Goal: Task Accomplishment & Management: Manage account settings

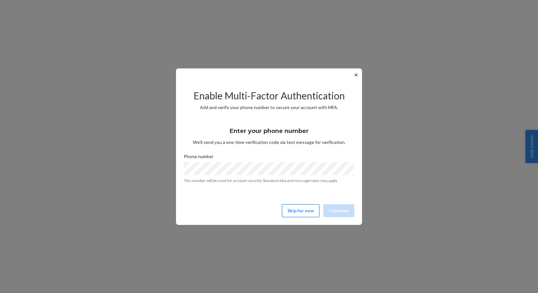
click at [292, 209] on button "Skip for now" at bounding box center [300, 211] width 37 height 13
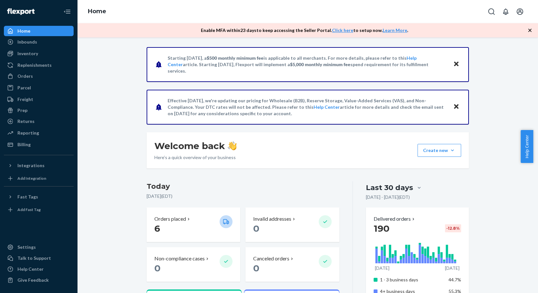
click at [454, 64] on icon "Close" at bounding box center [456, 64] width 5 height 5
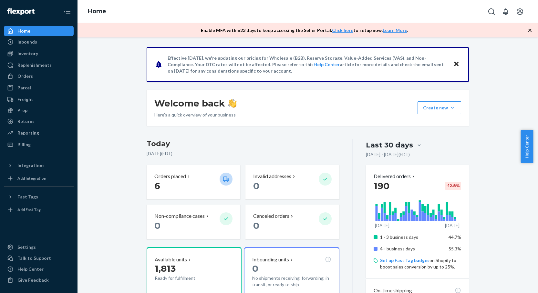
click at [454, 63] on icon "Close" at bounding box center [456, 64] width 5 height 5
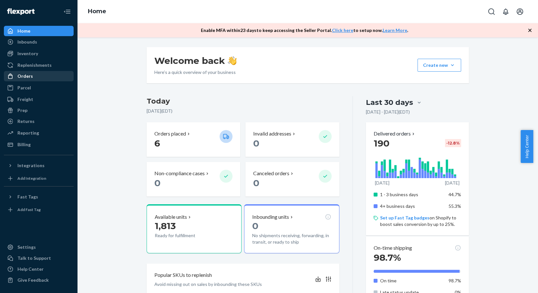
click at [25, 75] on div "Orders" at bounding box center [25, 76] width 16 height 6
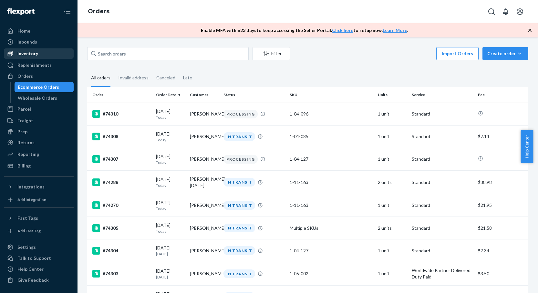
click at [28, 55] on div "Inventory" at bounding box center [27, 53] width 21 height 6
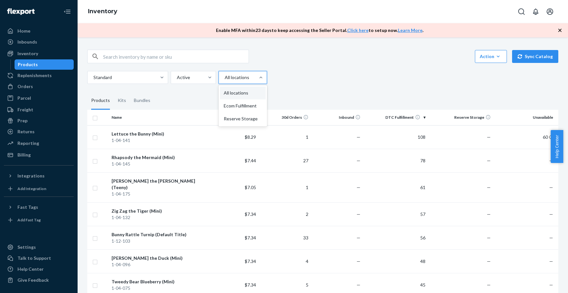
click at [242, 80] on div at bounding box center [242, 78] width 36 height 8
click at [225, 80] on input "option All locations focused, 1 of 3. 3 results available. Use Up and Down to c…" at bounding box center [224, 77] width 1 height 6
click at [242, 118] on div "Reserve Storage" at bounding box center [243, 118] width 46 height 13
click at [225, 81] on input "option Reserve Storage focused, 3 of 3. 3 results available. Use Up and Down to…" at bounding box center [224, 77] width 1 height 6
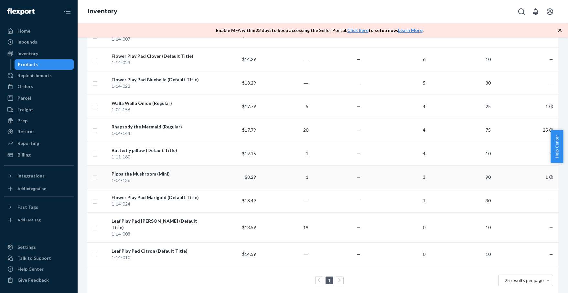
scroll to position [367, 0]
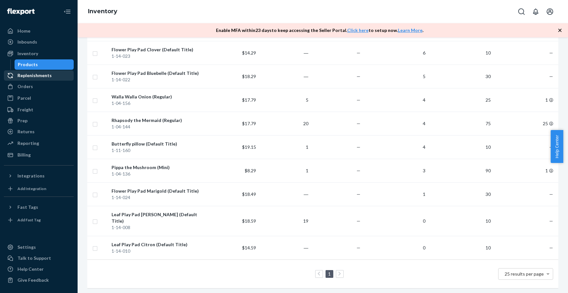
click at [25, 76] on div "Replenishments" at bounding box center [34, 75] width 34 height 6
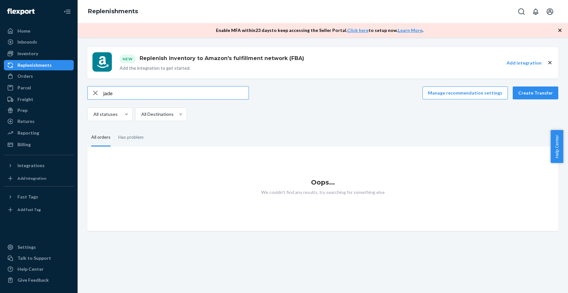
type input "jade"
click at [96, 95] on icon "button" at bounding box center [95, 93] width 8 height 13
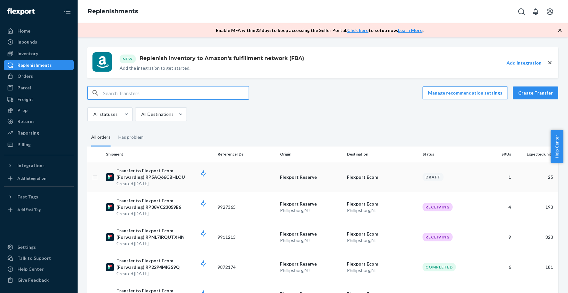
click at [134, 175] on p "Transfer to Flexport Ecom (Forwarding) RP5AQ66CBHLOU" at bounding box center [164, 174] width 96 height 13
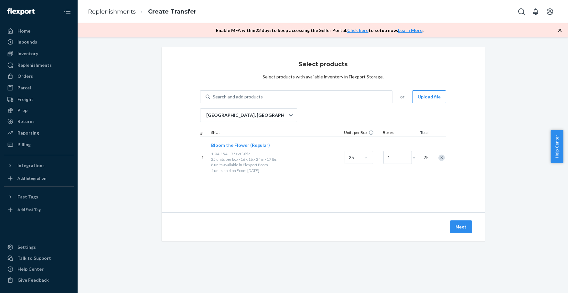
click at [438, 159] on div "Remove Item" at bounding box center [441, 158] width 6 height 6
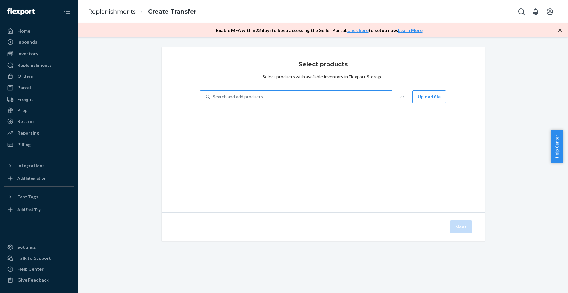
click at [262, 93] on div "Search and add products" at bounding box center [301, 97] width 182 height 12
click at [213, 94] on input "Search and add products" at bounding box center [213, 97] width 1 height 6
type input "jade"
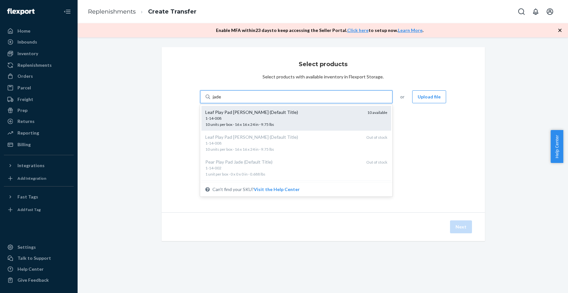
click at [262, 111] on div "Leaf Play Pad [PERSON_NAME] (Default Title)" at bounding box center [283, 112] width 157 height 6
click at [222, 100] on input "jade" at bounding box center [217, 97] width 9 height 6
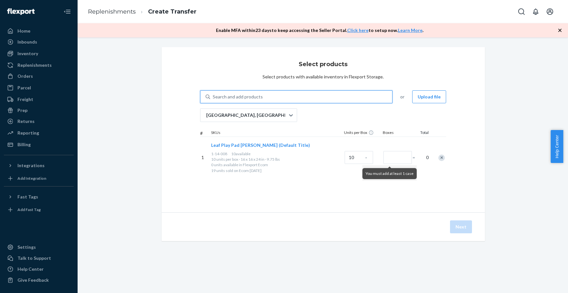
click at [235, 94] on div "Search and add products" at bounding box center [238, 97] width 50 height 6
click at [213, 94] on input "0 results available. Use Up and Down to choose options, press Enter to select t…" at bounding box center [213, 97] width 1 height 6
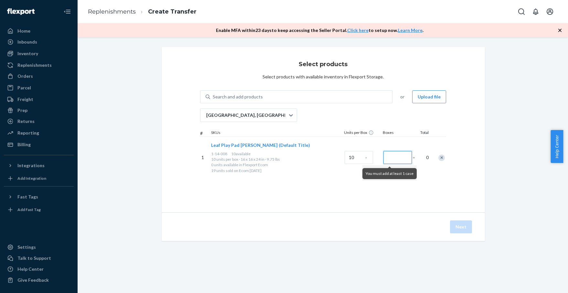
click at [397, 162] on input "Number of boxes" at bounding box center [397, 157] width 28 height 13
type input "1"
click at [237, 93] on div "Search and add products" at bounding box center [301, 97] width 182 height 12
click at [213, 94] on input "Search and add products" at bounding box center [213, 97] width 1 height 6
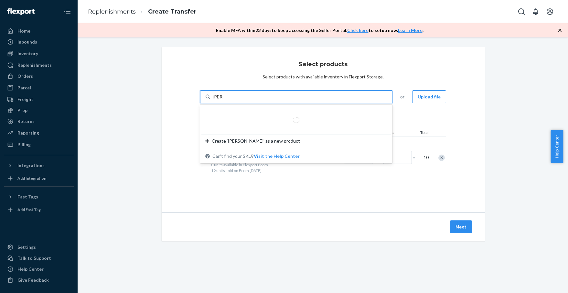
type input "citron"
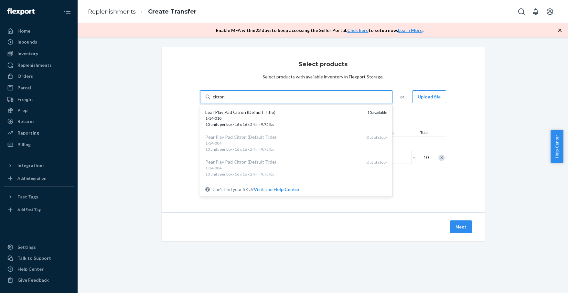
click at [250, 116] on div "1-14-010" at bounding box center [283, 118] width 157 height 5
click at [225, 100] on input "citron" at bounding box center [219, 97] width 13 height 6
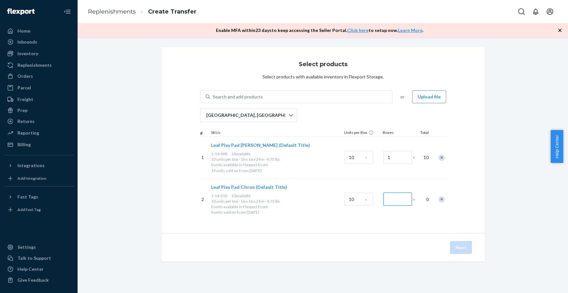
click at [394, 205] on input "Number of boxes" at bounding box center [397, 199] width 28 height 13
type input "1"
click at [238, 99] on div "Search and add products" at bounding box center [238, 97] width 50 height 6
click at [213, 99] on input "Search and add products" at bounding box center [213, 97] width 1 height 6
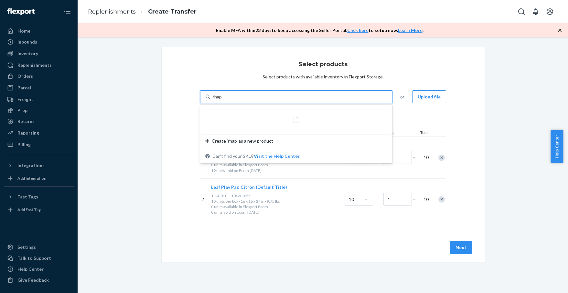
type input "rhaps"
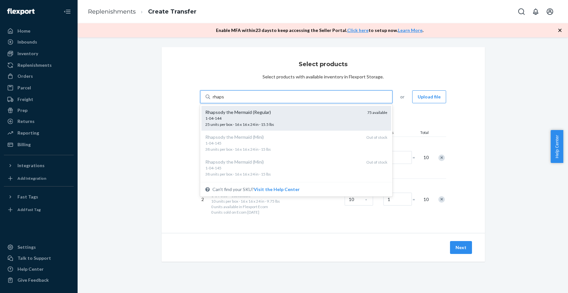
click at [242, 113] on div "Rhapsody the Mermaid (Regular)" at bounding box center [283, 112] width 157 height 6
click at [224, 100] on input "rhaps" at bounding box center [219, 97] width 12 height 6
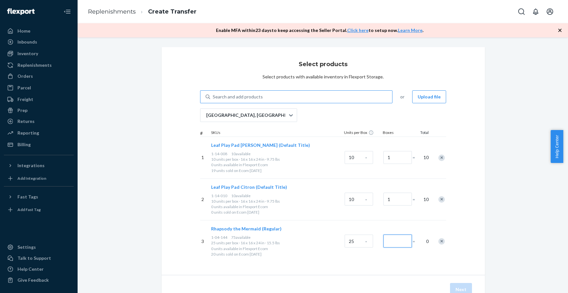
click at [392, 243] on input "Number of boxes" at bounding box center [397, 241] width 28 height 13
type input "1"
click at [281, 92] on div "Search and add products" at bounding box center [301, 97] width 182 height 12
click at [213, 94] on input "Search and add products" at bounding box center [213, 97] width 1 height 6
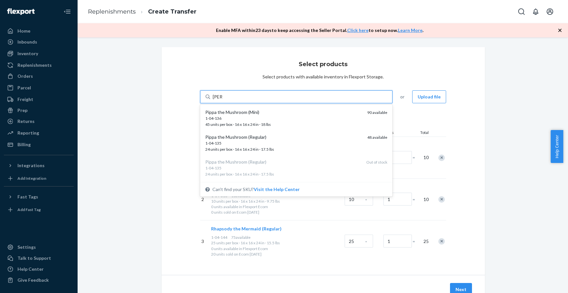
type input "pippa"
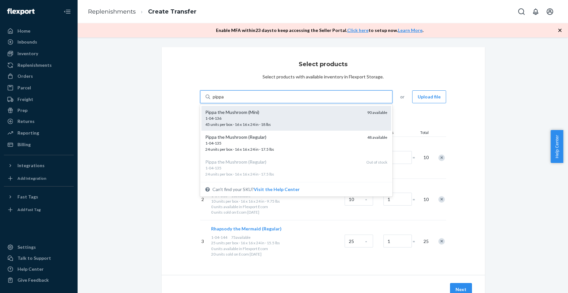
click at [270, 123] on div "1-04-136 45 units per box · 16 x 16 x 24 in · 18 lbs" at bounding box center [283, 122] width 157 height 12
click at [224, 100] on input "pippa" at bounding box center [219, 97] width 12 height 6
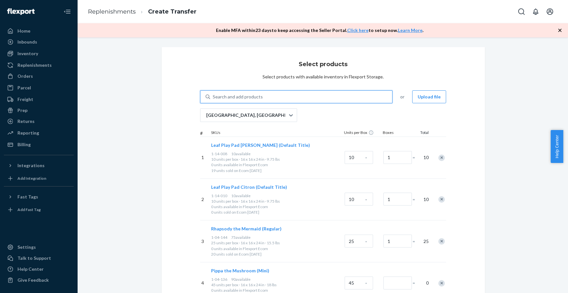
scroll to position [40, 0]
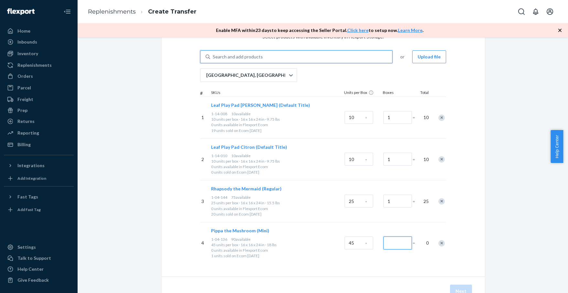
click at [387, 244] on input "Number of boxes" at bounding box center [397, 243] width 28 height 13
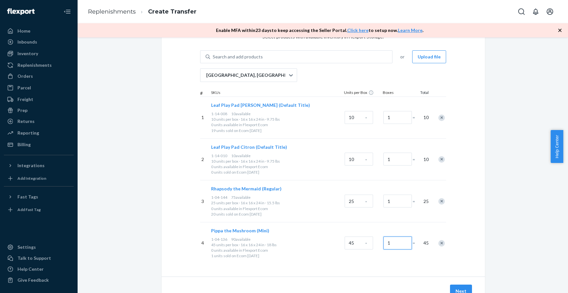
type input "1"
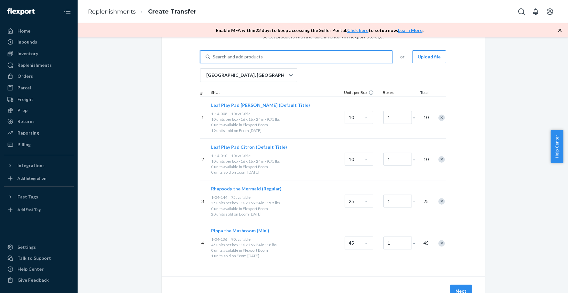
click at [257, 57] on div "Search and add products" at bounding box center [238, 57] width 50 height 6
click at [213, 57] on input "0 results available. Use Up and Down to choose options, press Enter to select t…" at bounding box center [213, 57] width 1 height 6
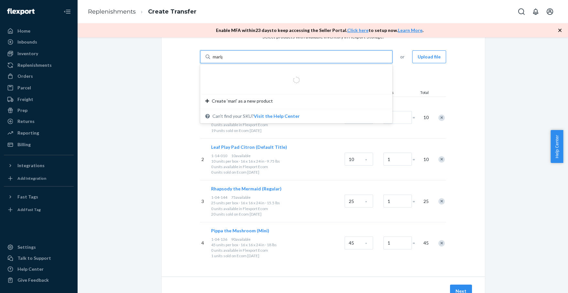
type input "marigo"
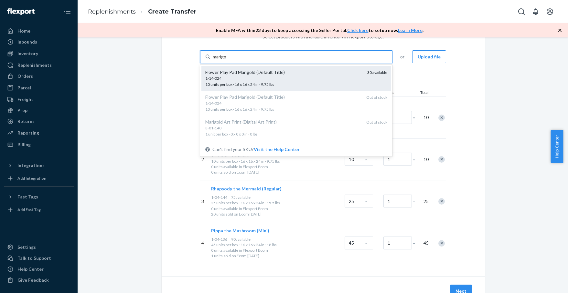
click at [260, 74] on div "Flower Play Pad Marigold (Default Title)" at bounding box center [283, 72] width 157 height 6
click at [227, 60] on input "marigo" at bounding box center [220, 57] width 15 height 6
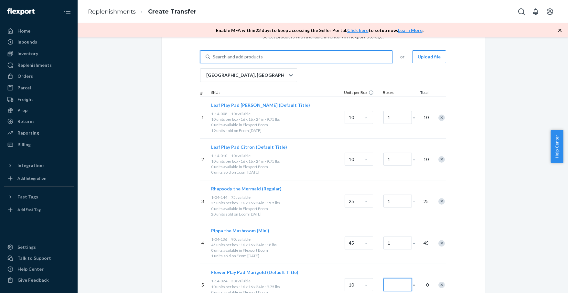
click at [390, 285] on input "Number of boxes" at bounding box center [397, 284] width 28 height 13
type input "1"
click at [264, 56] on div "Search and add products" at bounding box center [301, 57] width 182 height 12
click at [213, 56] on input "Search and add products" at bounding box center [213, 57] width 1 height 6
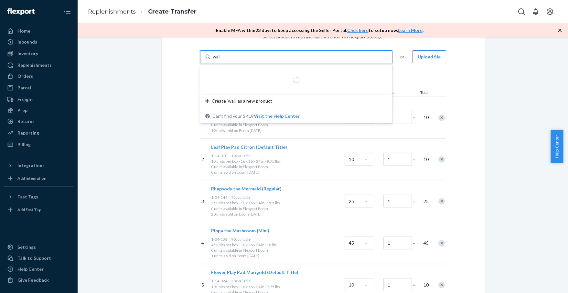
type input "walla"
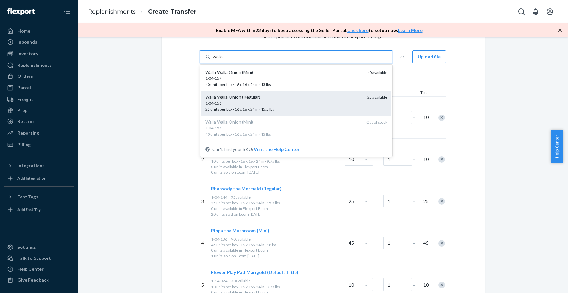
click at [270, 104] on div "1-04-156" at bounding box center [283, 102] width 157 height 5
click at [224, 60] on input "walla" at bounding box center [218, 57] width 11 height 6
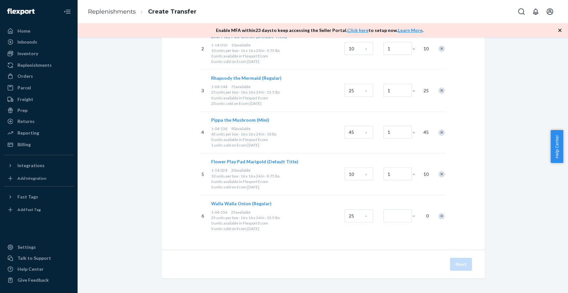
scroll to position [152, 0]
click at [395, 217] on input "Number of boxes" at bounding box center [397, 215] width 28 height 13
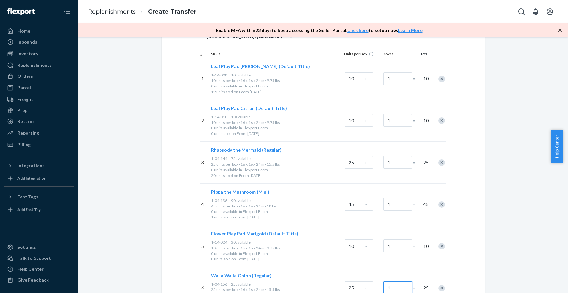
scroll to position [53, 0]
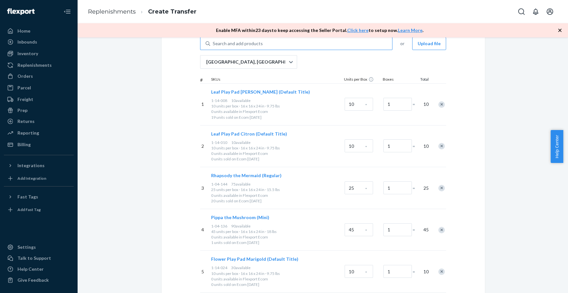
type input "1"
click at [266, 46] on div "Search and add products" at bounding box center [301, 44] width 182 height 12
click at [213, 46] on input "0 results available. Use Up and Down to choose options, press Enter to select t…" at bounding box center [213, 43] width 1 height 6
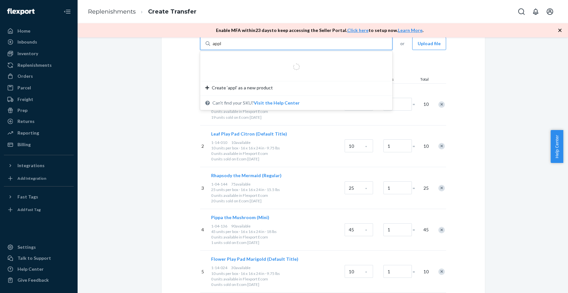
type input "apple"
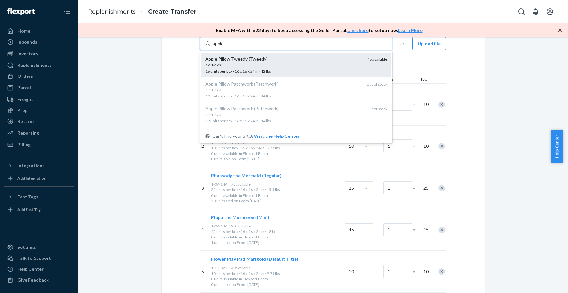
click at [269, 65] on div "1-11-162" at bounding box center [283, 64] width 157 height 5
click at [224, 47] on input "apple" at bounding box center [218, 43] width 11 height 6
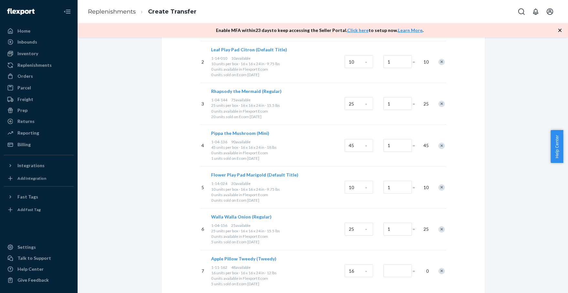
scroll to position [139, 0]
click at [384, 270] on input "Number of boxes" at bounding box center [397, 270] width 28 height 13
type input "1"
click at [330, 194] on p "0 units available in Flexport Ecom" at bounding box center [276, 193] width 131 height 5
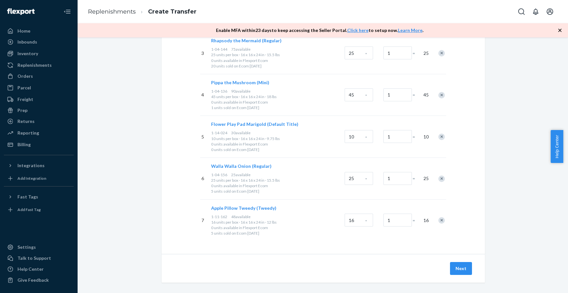
scroll to position [194, 0]
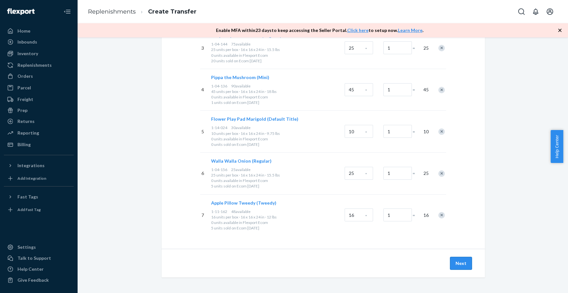
click at [454, 265] on button "Next" at bounding box center [461, 263] width 22 height 13
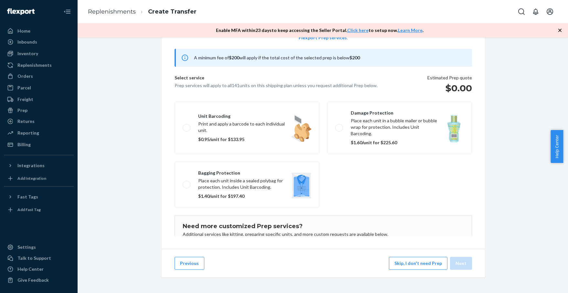
scroll to position [55, 0]
click at [430, 266] on button "Skip, I don't need Prep" at bounding box center [418, 263] width 58 height 13
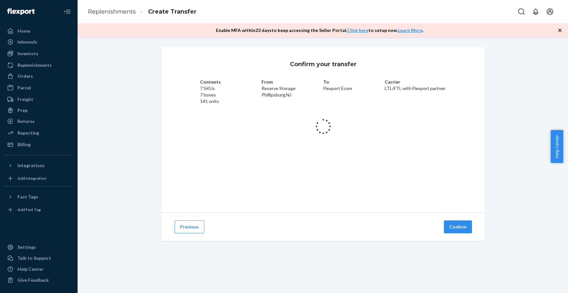
scroll to position [0, 0]
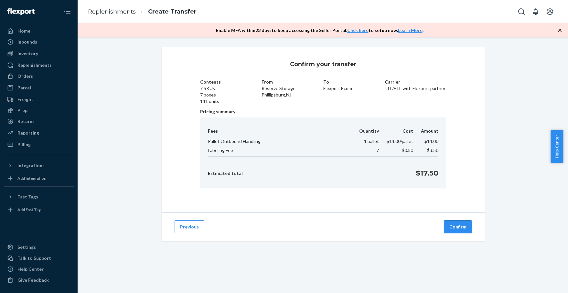
click at [458, 227] on button "Confirm" at bounding box center [458, 227] width 28 height 13
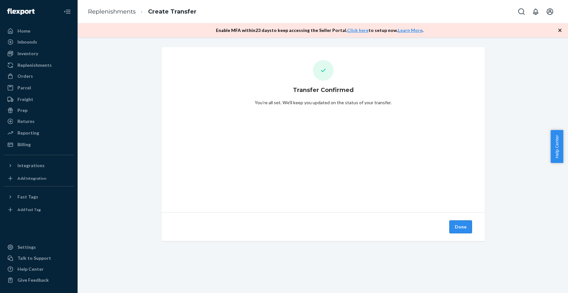
click at [459, 229] on button "Done" at bounding box center [460, 227] width 23 height 13
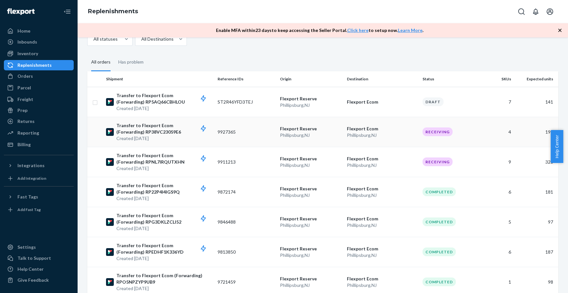
scroll to position [99, 0]
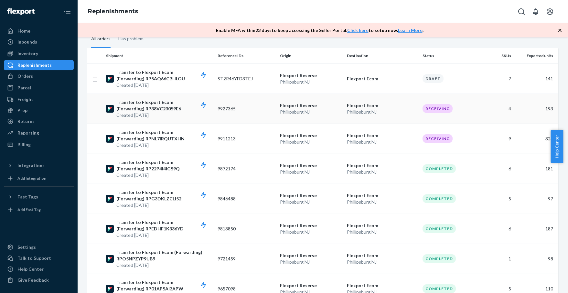
click at [147, 104] on p "Transfer to Flexport Ecom (Forwarding) RP38VC23059E6" at bounding box center [164, 105] width 96 height 13
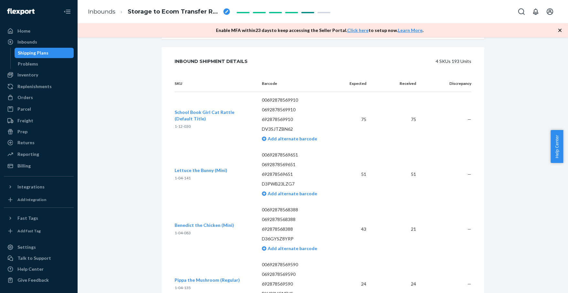
scroll to position [308, 0]
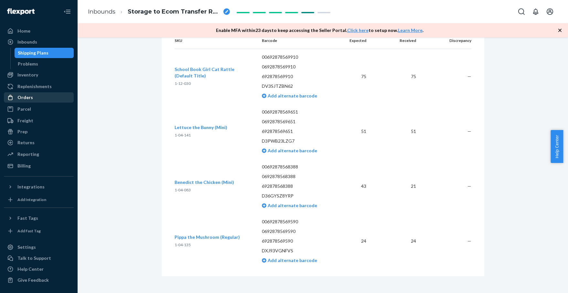
click at [28, 96] on div "Orders" at bounding box center [25, 97] width 16 height 6
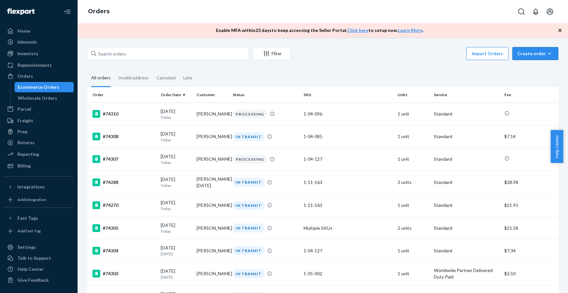
click at [538, 57] on button "Create order Ecommerce order Removal order" at bounding box center [535, 53] width 46 height 13
click at [534, 84] on span "Removal order" at bounding box center [539, 83] width 40 height 5
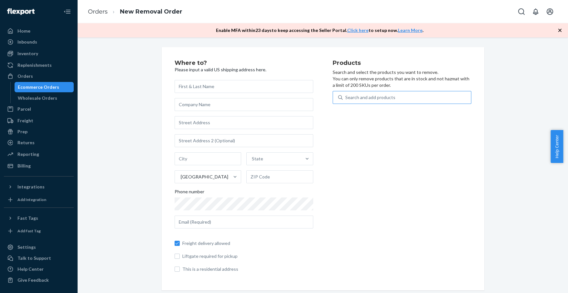
click at [364, 94] on div "Search and add products" at bounding box center [370, 97] width 50 height 6
click at [346, 94] on input "Search and add products" at bounding box center [345, 97] width 1 height 6
type input "bened"
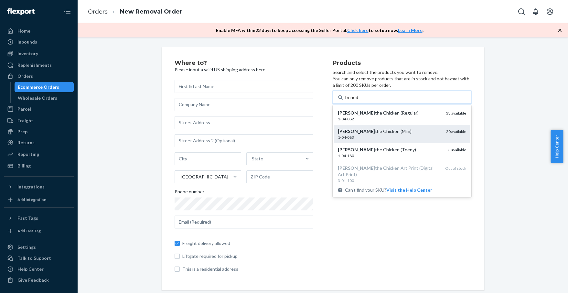
click at [359, 131] on div "Benedict the Chicken (Mini)" at bounding box center [389, 131] width 103 height 6
click at [358, 101] on input "bened" at bounding box center [351, 97] width 13 height 6
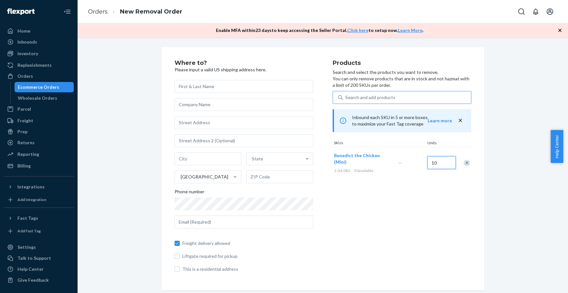
type input "10"
click at [357, 98] on div "Search and add products" at bounding box center [370, 97] width 50 height 6
click at [346, 98] on input "0 results available. Use Up and Down to choose options, press Enter to select t…" at bounding box center [345, 97] width 1 height 6
click at [181, 89] on input "text" at bounding box center [243, 86] width 139 height 13
type input "m"
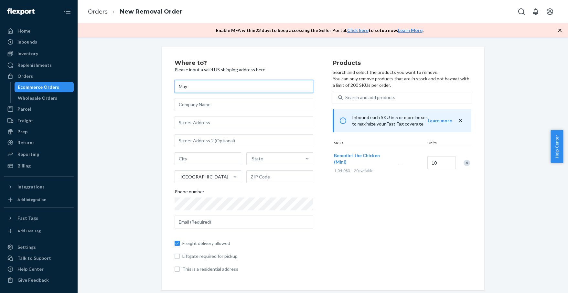
type input "May"
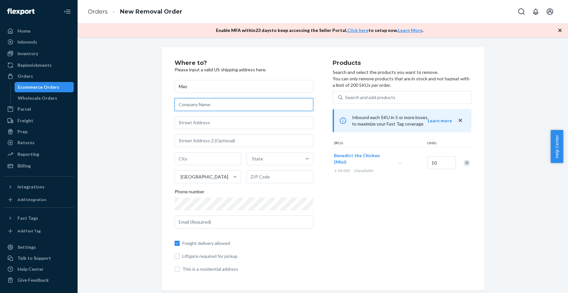
click at [196, 105] on input "text" at bounding box center [243, 104] width 139 height 13
type input "Blabla"
click at [196, 123] on input "text" at bounding box center [243, 122] width 139 height 13
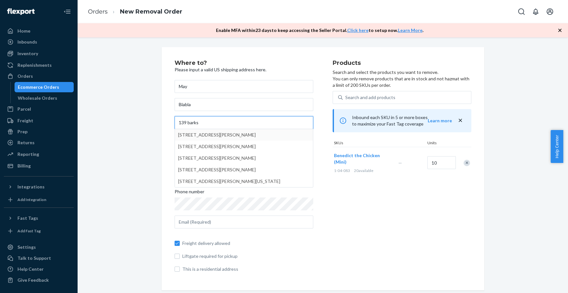
type input "139 barks"
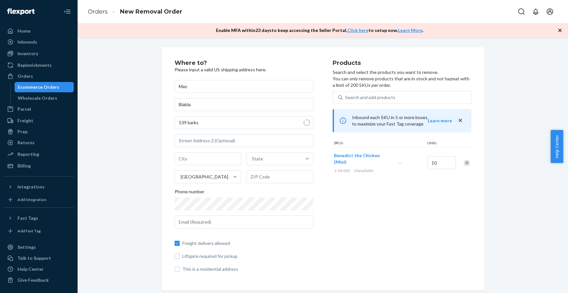
type input "[GEOGRAPHIC_DATA]"
type input "30309"
type input "[STREET_ADDRESS][PERSON_NAME][PERSON_NAME]"
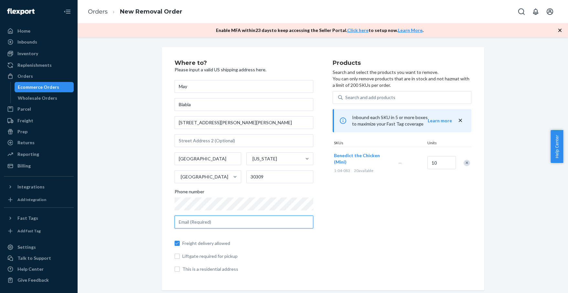
click at [216, 224] on input "text" at bounding box center [243, 222] width 139 height 13
type input "[EMAIL_ADDRESS][DOMAIN_NAME]"
click at [182, 268] on span "This is a residential address" at bounding box center [247, 269] width 131 height 6
click at [180, 268] on input "This is a residential address" at bounding box center [176, 269] width 5 height 5
checkbox input "true"
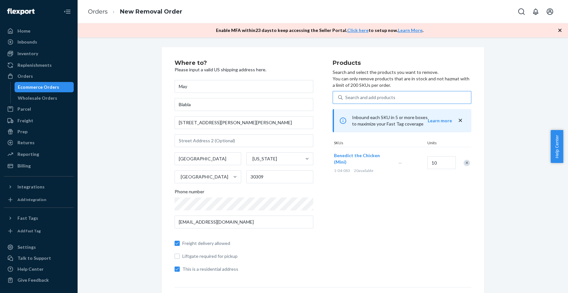
click at [370, 98] on div "Search and add products" at bounding box center [370, 97] width 50 height 6
click at [346, 98] on input "Search and add products" at bounding box center [345, 97] width 1 height 6
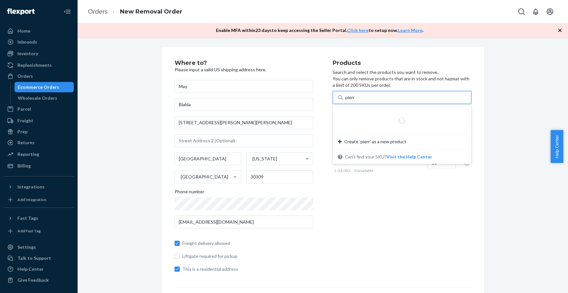
type input "pierre"
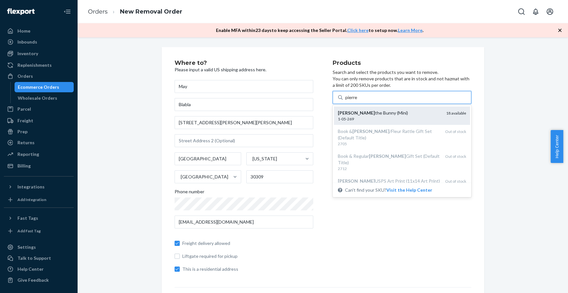
click at [362, 110] on div "[PERSON_NAME] the Bunny (Mini)" at bounding box center [389, 113] width 103 height 6
click at [358, 101] on input "pierre" at bounding box center [351, 97] width 13 height 6
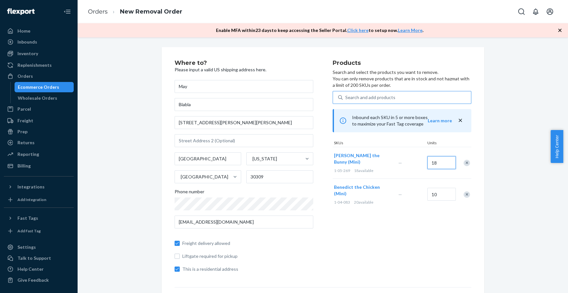
click at [437, 161] on input "18" at bounding box center [441, 162] width 28 height 13
type input "8"
click at [362, 97] on div "Search and add products" at bounding box center [370, 97] width 50 height 6
click at [346, 97] on input "Search and add products" at bounding box center [345, 97] width 1 height 6
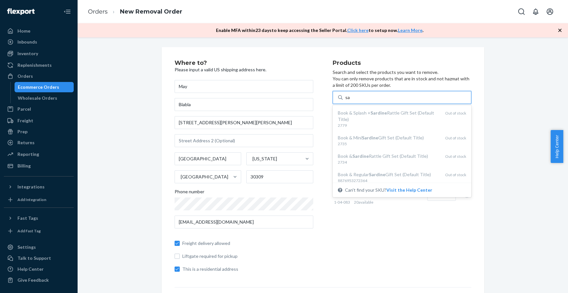
type input "s"
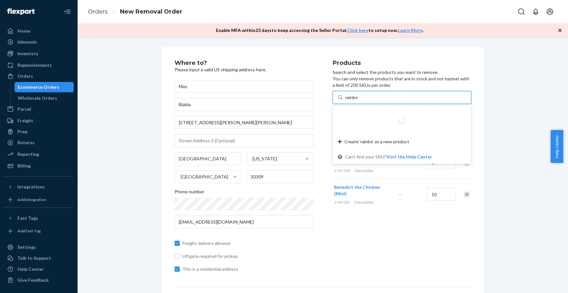
type input "rainbow"
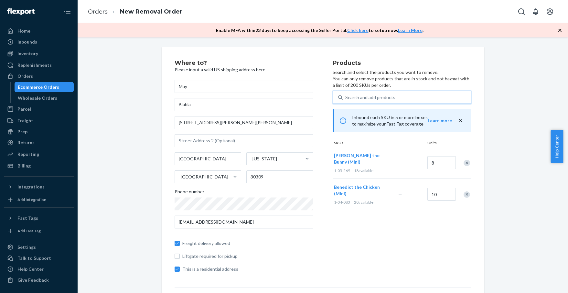
click at [363, 97] on div "Search and add products" at bounding box center [406, 98] width 128 height 12
click at [346, 97] on input "0 results available. Select is focused ,type to refine list, press Down to open…" at bounding box center [345, 97] width 1 height 6
click at [363, 97] on div "Search and add products" at bounding box center [370, 97] width 50 height 6
click at [346, 97] on input "0 results available. Use Up and Down to choose options, press Enter to select t…" at bounding box center [345, 97] width 1 height 6
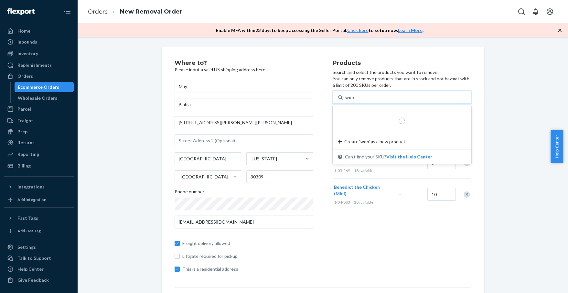
type input "wooly"
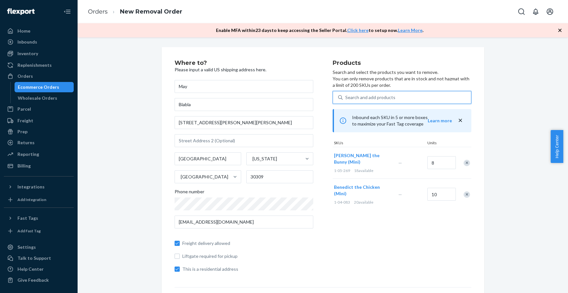
click at [362, 97] on div "Search and add products" at bounding box center [406, 98] width 128 height 12
click at [346, 97] on input "0 results available. Select is focused ,type to refine list, press Down to open…" at bounding box center [345, 97] width 1 height 6
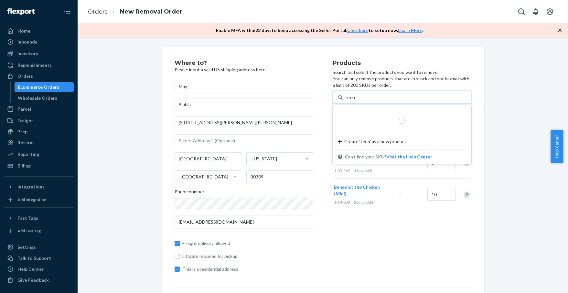
type input "teeny"
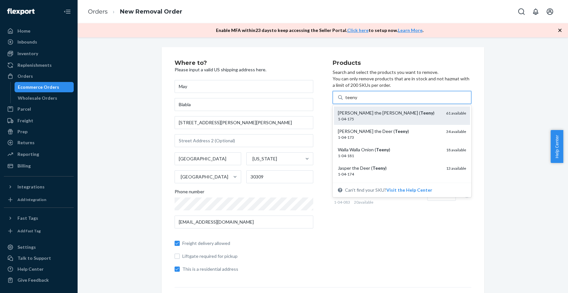
click at [403, 117] on div "1-04-175" at bounding box center [389, 118] width 103 height 5
click at [357, 101] on input "teeny" at bounding box center [351, 97] width 12 height 6
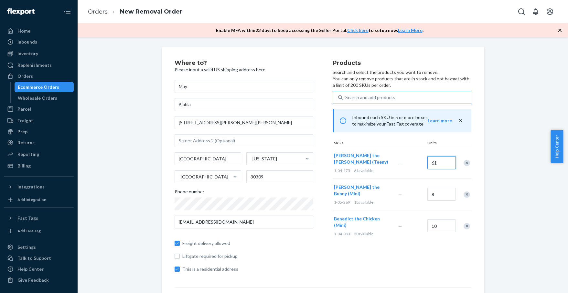
drag, startPoint x: 442, startPoint y: 162, endPoint x: 431, endPoint y: 161, distance: 11.0
click at [431, 161] on input "61" at bounding box center [441, 162] width 28 height 13
click at [450, 165] on input "61" at bounding box center [441, 162] width 28 height 13
drag, startPoint x: 438, startPoint y: 163, endPoint x: 425, endPoint y: 160, distance: 14.2
click at [427, 159] on input "61" at bounding box center [441, 162] width 28 height 13
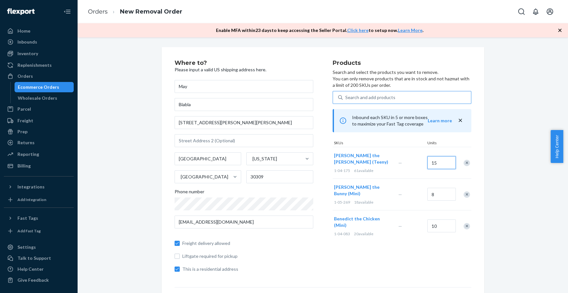
type input "15"
click at [362, 98] on div "Search and add products" at bounding box center [370, 97] width 50 height 6
click at [346, 98] on input "0 results available. Use Up and Down to choose options, press Enter to select t…" at bounding box center [345, 97] width 1 height 6
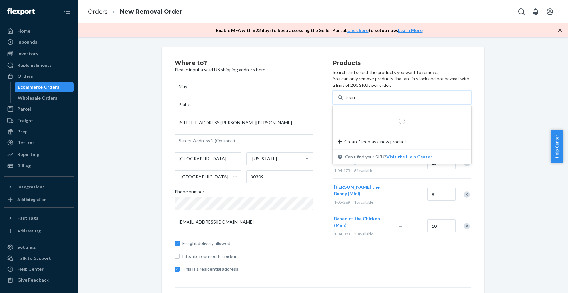
type input "teeny"
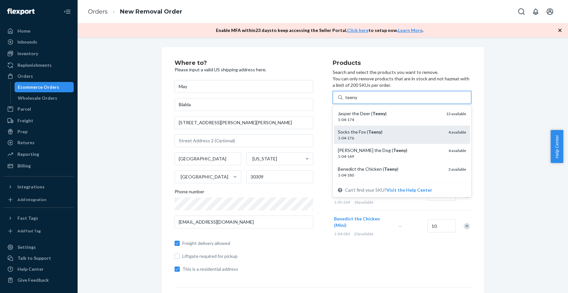
scroll to position [40, 0]
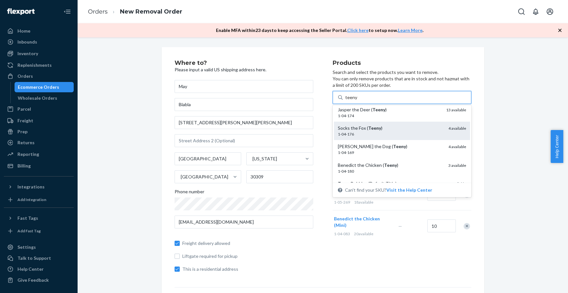
click at [398, 133] on div "1-04-176" at bounding box center [390, 133] width 105 height 5
click at [357, 101] on input "teeny" at bounding box center [351, 97] width 12 height 6
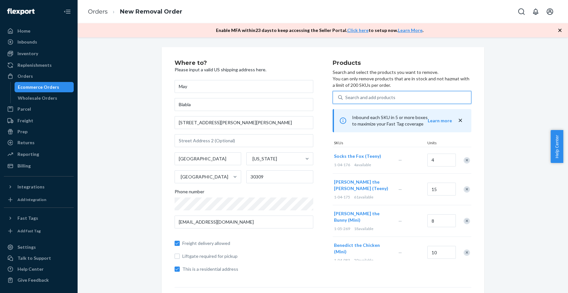
click at [361, 98] on div "Search and add products" at bounding box center [370, 97] width 50 height 6
click at [346, 98] on input "0 results available. Use Up and Down to choose options, press Enter to select t…" at bounding box center [345, 97] width 1 height 6
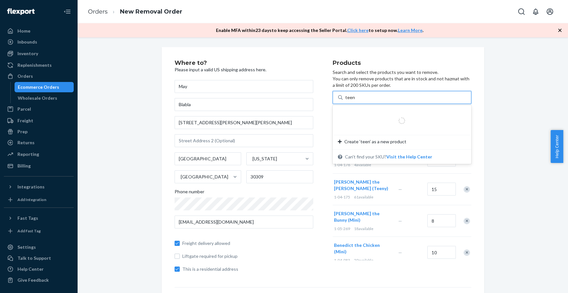
type input "teeny"
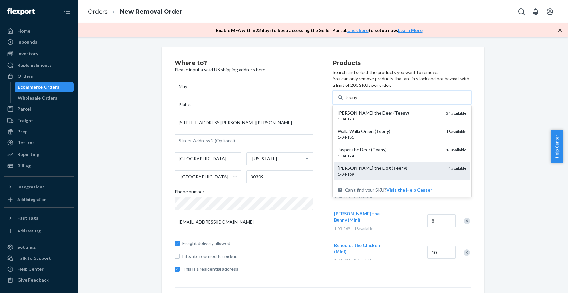
click at [358, 169] on div "[PERSON_NAME] the Dog ( Teeny )" at bounding box center [390, 168] width 105 height 6
click at [357, 101] on input "teeny" at bounding box center [351, 97] width 12 height 6
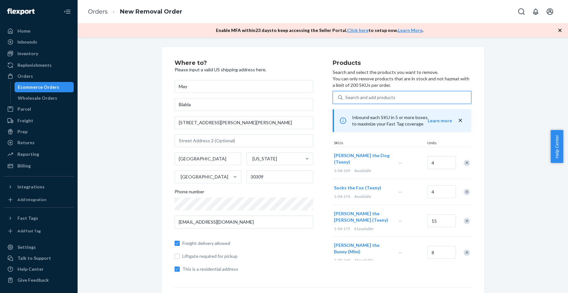
click at [350, 94] on div "Search and add products" at bounding box center [406, 98] width 128 height 12
click at [346, 94] on input "0 results available. Use Up and Down to choose options, press Enter to select t…" at bounding box center [345, 97] width 1 height 6
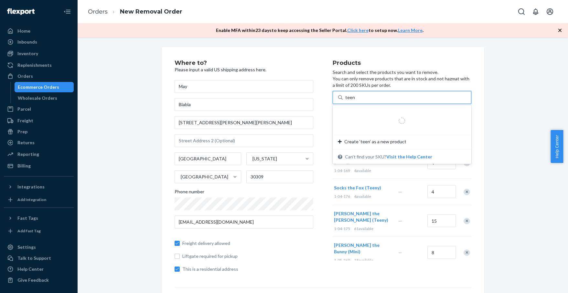
type input "teeny"
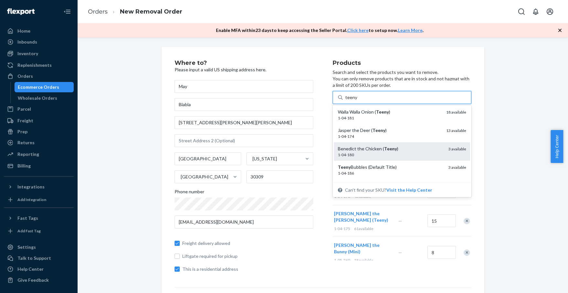
scroll to position [25, 0]
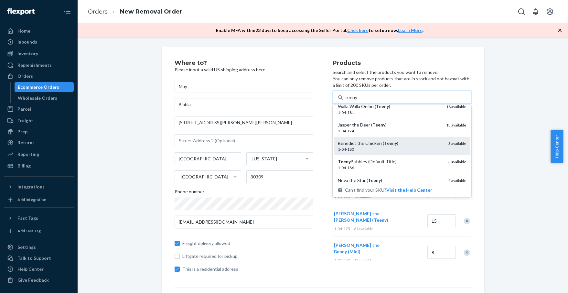
click at [357, 147] on div "1-04-180" at bounding box center [390, 149] width 105 height 5
click at [357, 101] on input "teeny" at bounding box center [351, 97] width 12 height 6
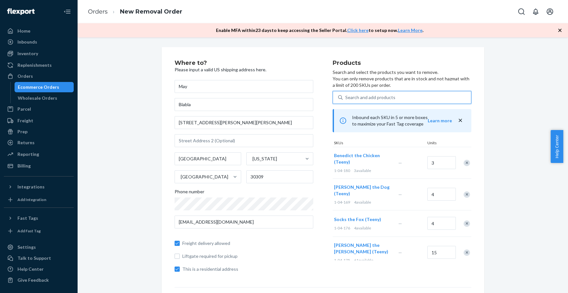
click at [352, 97] on div "Search and add products" at bounding box center [370, 97] width 50 height 6
click at [346, 97] on input "0 results available. Select is focused ,type to refine list, press Down to open…" at bounding box center [345, 97] width 1 height 6
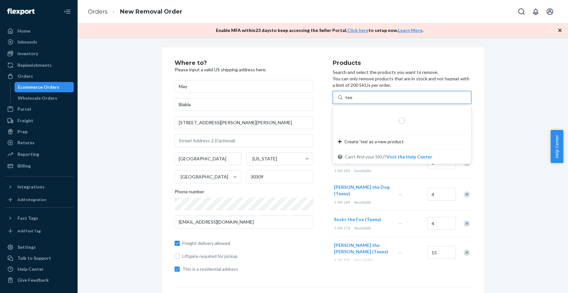
type input "teeny"
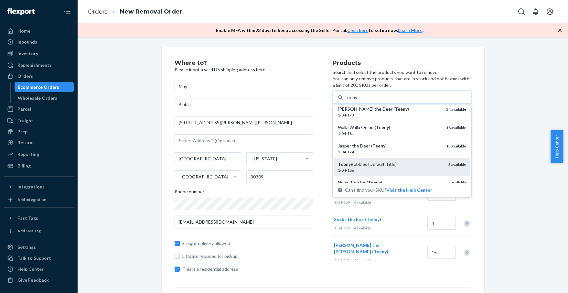
scroll to position [7, 0]
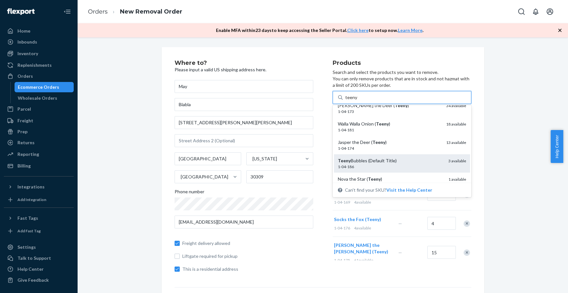
click at [363, 161] on div "Teeny Bubbles (Default Title)" at bounding box center [390, 161] width 105 height 6
click at [357, 101] on input "teeny" at bounding box center [351, 97] width 12 height 6
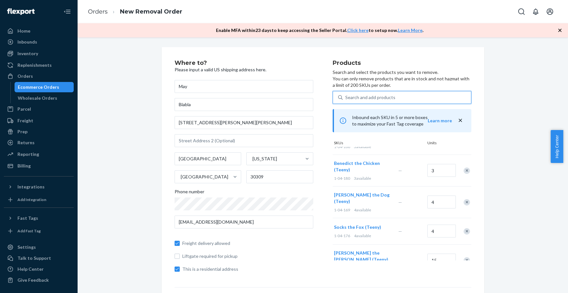
scroll to position [27, 0]
click at [358, 95] on div "Search and add products" at bounding box center [370, 97] width 50 height 6
click at [346, 95] on input "0 results available. Use Up and Down to choose options, press Enter to select t…" at bounding box center [345, 97] width 1 height 6
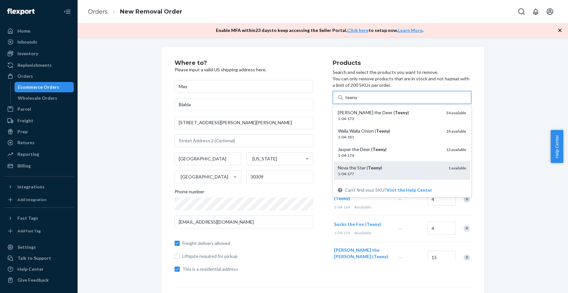
scroll to position [0, 0]
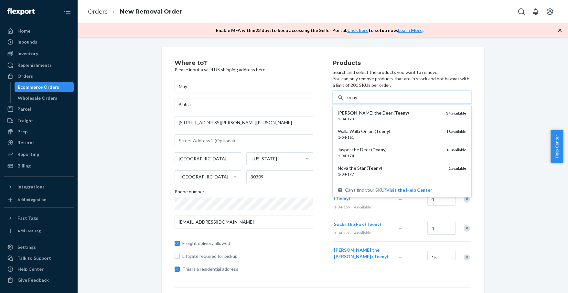
type input "teeny"
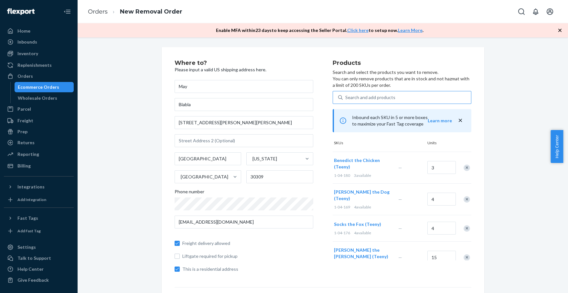
click at [317, 207] on div "Where to? Please input a valid US shipping address here. May Blabla [STREET_ADD…" at bounding box center [253, 169] width 158 height 218
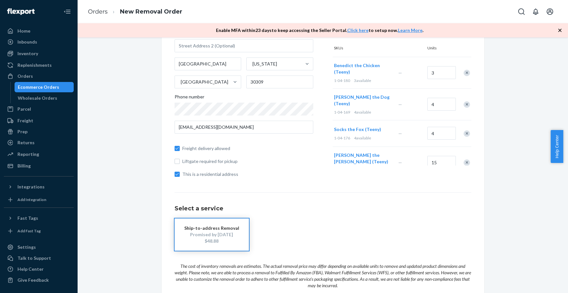
scroll to position [96, 0]
click at [213, 238] on div "$48.88" at bounding box center [211, 240] width 55 height 6
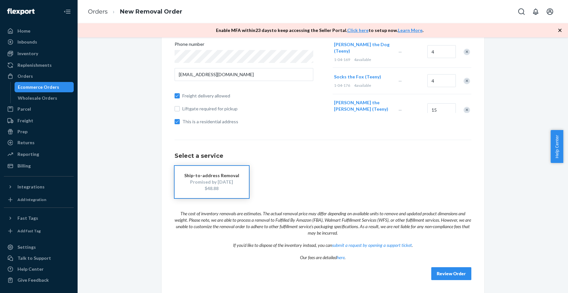
click at [438, 277] on button "Review Order" at bounding box center [451, 273] width 40 height 13
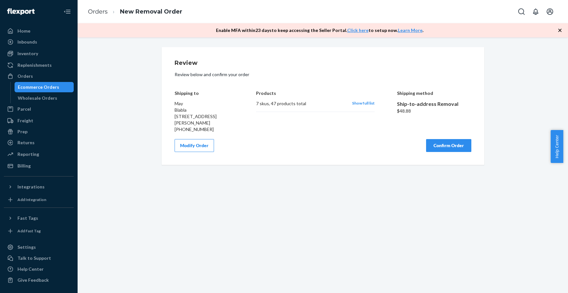
scroll to position [0, 0]
click at [366, 103] on span "Show full list" at bounding box center [363, 103] width 23 height 5
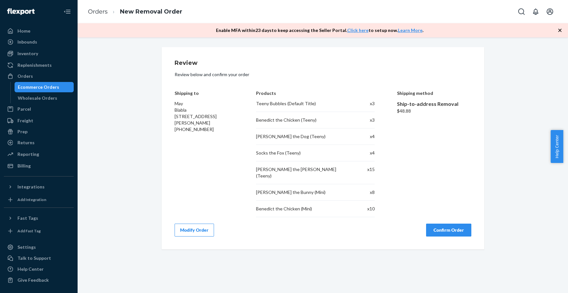
click at [441, 225] on button "Confirm Order" at bounding box center [448, 230] width 45 height 13
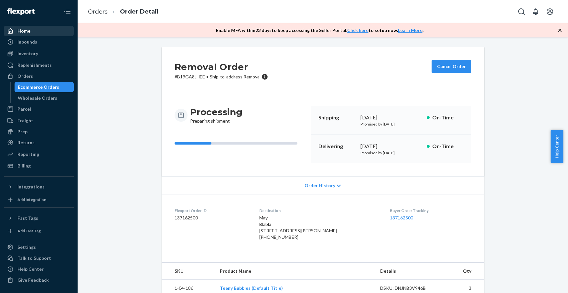
click at [30, 33] on div "Home" at bounding box center [39, 30] width 68 height 9
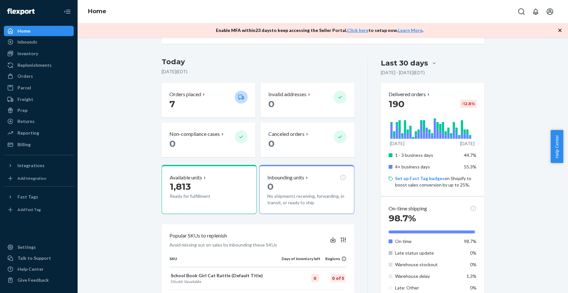
scroll to position [46, 0]
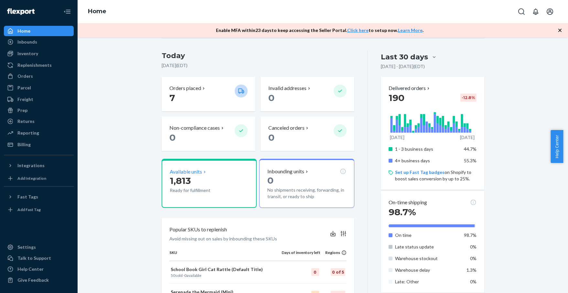
click at [197, 171] on p "Available units" at bounding box center [186, 171] width 32 height 7
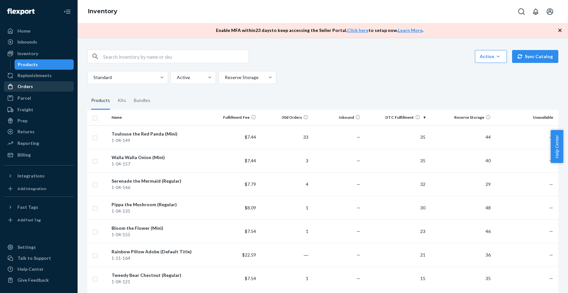
click at [27, 84] on div "Orders" at bounding box center [25, 86] width 16 height 6
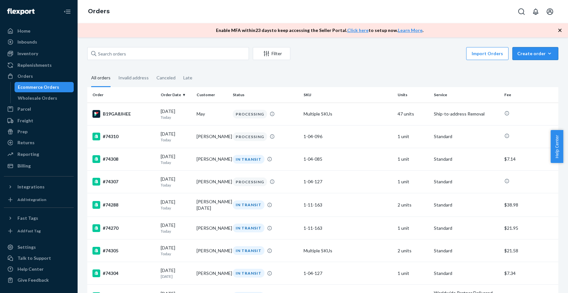
click at [529, 55] on div "Create order" at bounding box center [535, 53] width 36 height 6
click at [529, 84] on span "Removal order" at bounding box center [539, 83] width 40 height 5
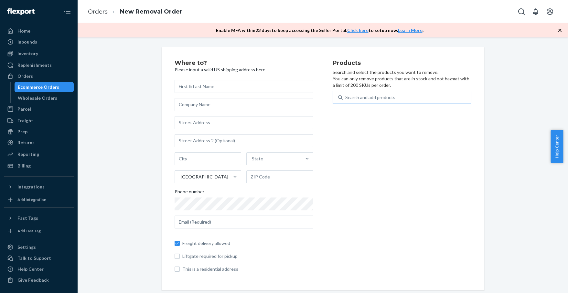
click at [367, 97] on div "Search and add products" at bounding box center [370, 97] width 50 height 6
click at [346, 97] on input "Search and add products" at bounding box center [345, 97] width 1 height 6
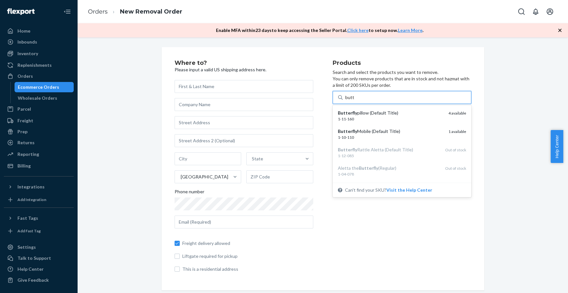
type input "butt"
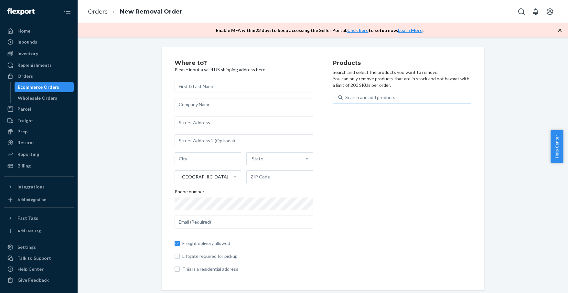
click at [379, 77] on p "Search and select the products you want to remove. You can only remove products…" at bounding box center [401, 78] width 139 height 19
click at [51, 96] on div "Wholesale Orders" at bounding box center [37, 98] width 39 height 6
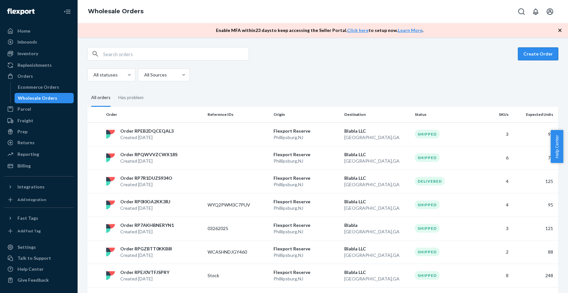
click at [537, 53] on button "Create Order" at bounding box center [538, 53] width 40 height 13
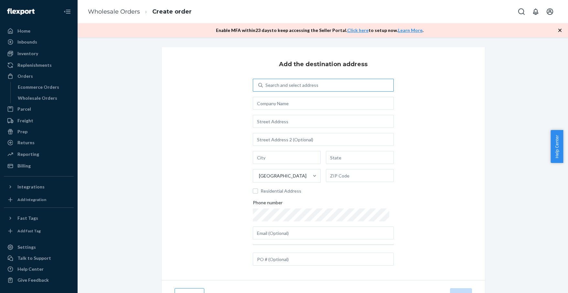
click at [284, 87] on div "Search and select address" at bounding box center [291, 85] width 53 height 6
click at [266, 87] on input "Search and select address" at bounding box center [265, 85] width 1 height 6
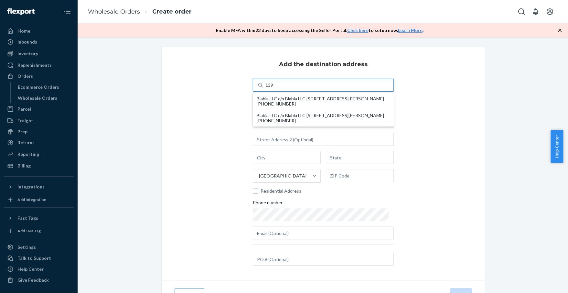
type input "139"
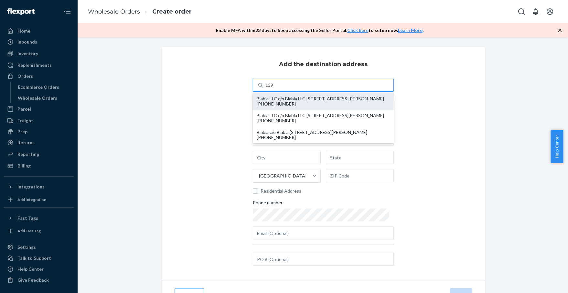
click at [318, 100] on div "Blabla LLC c/o Blabla LLC [STREET_ADDRESS][PERSON_NAME] [PHONE_NUMBER]" at bounding box center [323, 101] width 133 height 10
click at [275, 89] on input "139" at bounding box center [269, 85] width 9 height 6
type input "Blabla LLC"
type input "[STREET_ADDRESS][PERSON_NAME][PERSON_NAME]"
type input "[GEOGRAPHIC_DATA]"
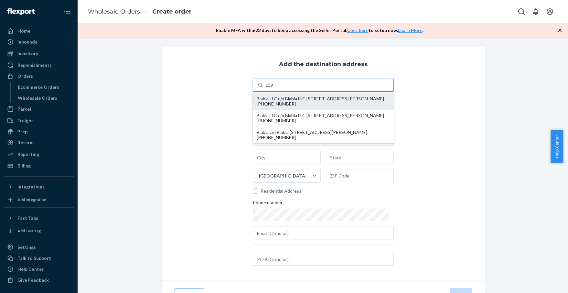
type input "GA"
type input "30309"
type input "[EMAIL_ADDRESS][DOMAIN_NAME]"
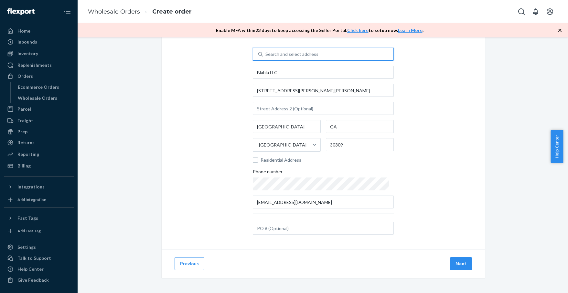
scroll to position [31, 0]
click at [460, 266] on button "Next" at bounding box center [461, 263] width 22 height 13
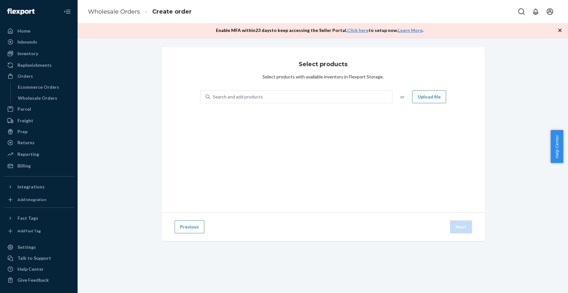
scroll to position [0, 0]
click at [266, 99] on div "Search and add products" at bounding box center [301, 97] width 182 height 12
click at [213, 99] on input "0 results available. Use Up and Down to choose options, press Enter to select t…" at bounding box center [213, 97] width 1 height 6
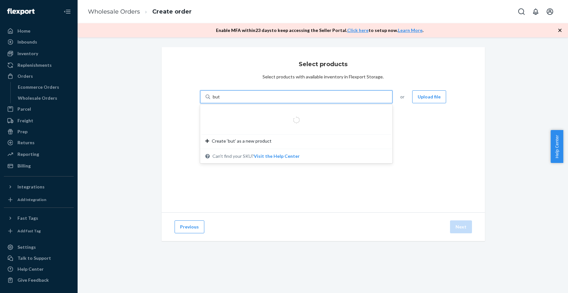
type input "butt"
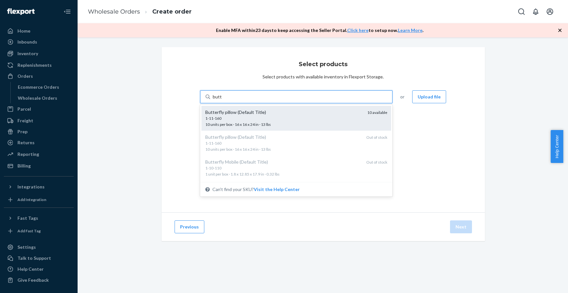
click at [256, 118] on div "1-11-160" at bounding box center [283, 118] width 157 height 5
click at [222, 100] on input "butt" at bounding box center [217, 97] width 9 height 6
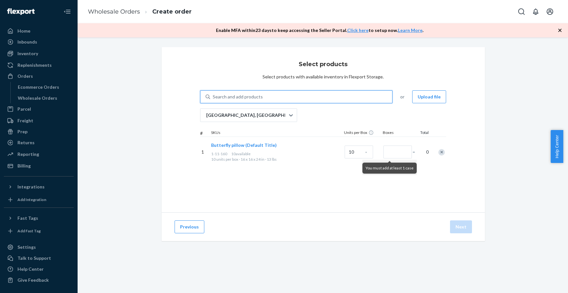
click at [239, 97] on div "Search and add products" at bounding box center [238, 97] width 50 height 6
click at [213, 97] on input "0 results available. Use Up and Down to choose options, press Enter to select t…" at bounding box center [213, 97] width 1 height 6
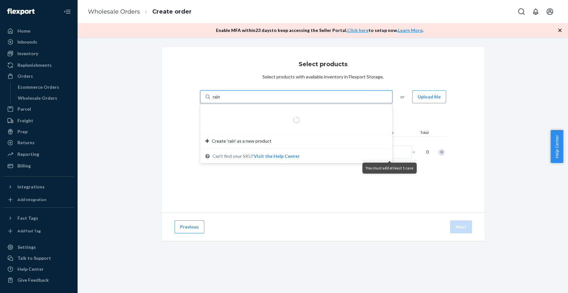
type input "rainb"
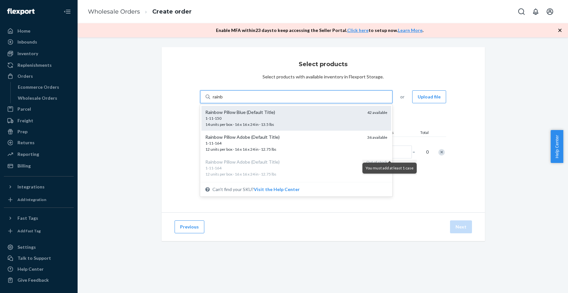
click at [248, 119] on div "1-11-150" at bounding box center [283, 118] width 157 height 5
click at [224, 100] on input "rainb" at bounding box center [218, 97] width 11 height 6
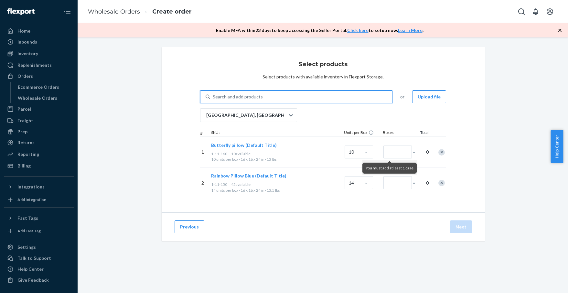
click at [250, 99] on div "Search and add products" at bounding box center [238, 97] width 50 height 6
click at [213, 99] on input "0 results available. Use Up and Down to choose options, press Enter to select t…" at bounding box center [213, 97] width 1 height 6
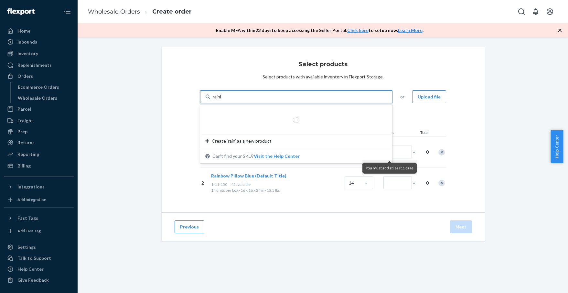
type input "rainbo"
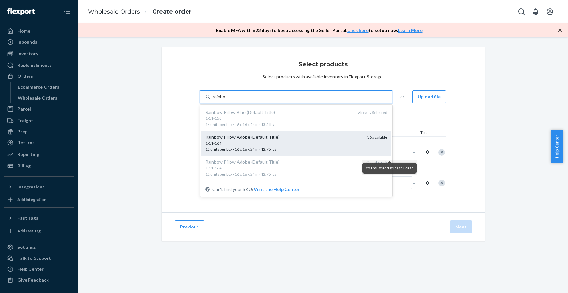
click at [260, 135] on div "Rainbow Pillow Adobe (Default Title)" at bounding box center [283, 137] width 157 height 6
click at [226, 100] on input "rainbo" at bounding box center [219, 97] width 13 height 6
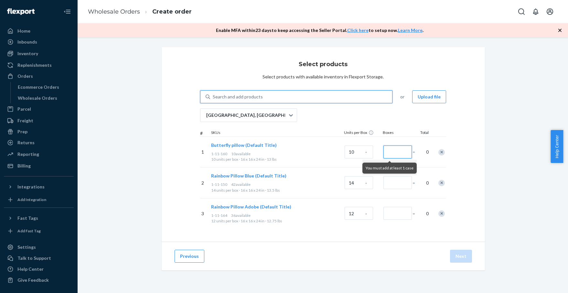
click at [399, 153] on input "Number of boxes" at bounding box center [397, 152] width 28 height 13
type input "1"
click at [390, 178] on input "Number of boxes" at bounding box center [397, 182] width 28 height 13
type input "1"
click at [394, 210] on input "Number of boxes" at bounding box center [397, 213] width 28 height 13
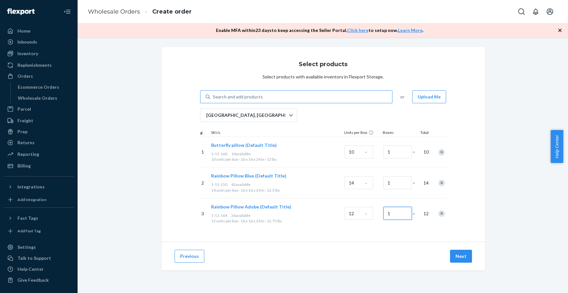
type input "1"
click at [495, 218] on div "Select products Select products with available inventory in Flexport Storage. S…" at bounding box center [322, 166] width 480 height 239
click at [459, 256] on button "Next" at bounding box center [461, 256] width 22 height 13
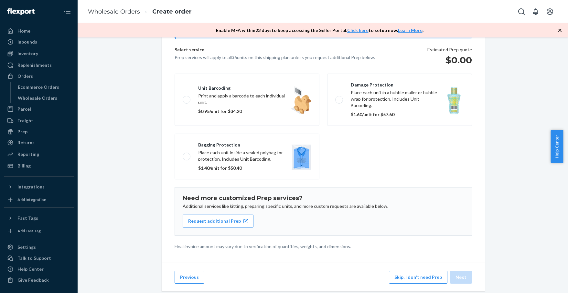
scroll to position [55, 0]
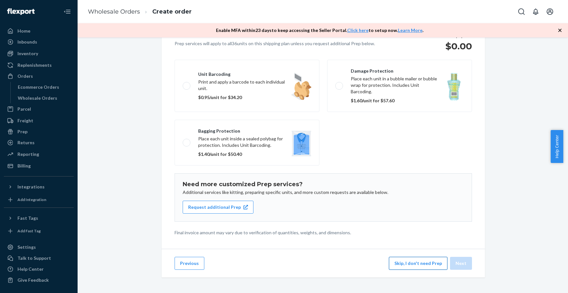
click at [424, 267] on button "Skip, I don't need Prep" at bounding box center [418, 263] width 58 height 13
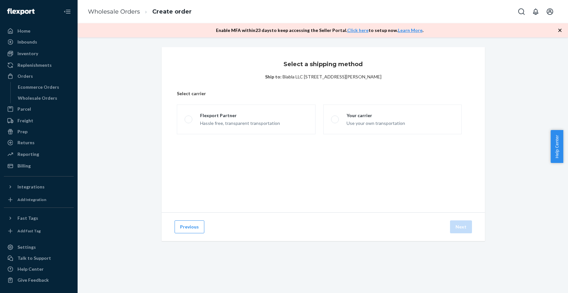
scroll to position [0, 0]
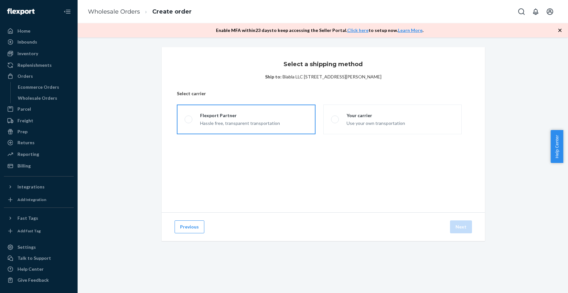
click at [200, 117] on div "Flexport Partner" at bounding box center [240, 115] width 80 height 6
click at [189, 118] on input "Flexport Partner Hassle free, transparent transportation" at bounding box center [186, 120] width 4 height 4
radio input "true"
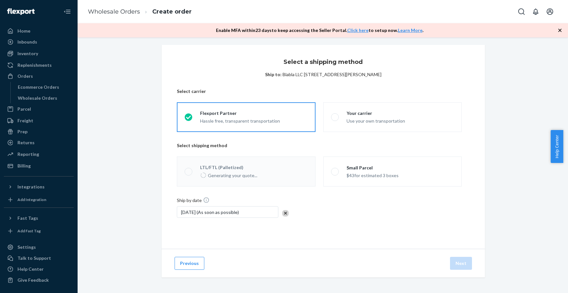
scroll to position [2, 0]
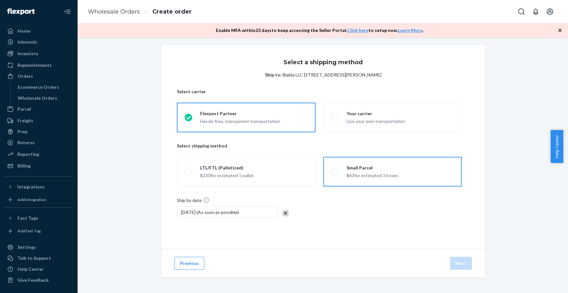
click at [345, 180] on label "Small Parcel $43 for estimated 3 boxes" at bounding box center [392, 172] width 138 height 30
click at [335, 174] on input "Small Parcel $43 for estimated 3 boxes" at bounding box center [333, 172] width 4 height 4
radio input "true"
click at [460, 264] on button "Next" at bounding box center [461, 263] width 22 height 13
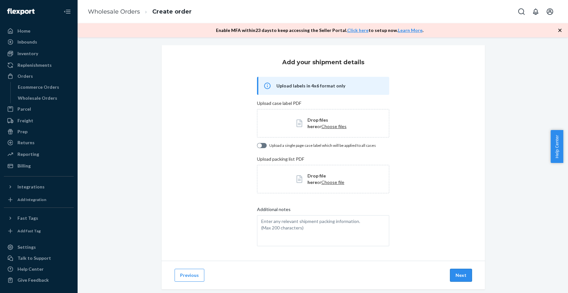
click at [460, 279] on button "Next" at bounding box center [461, 275] width 22 height 13
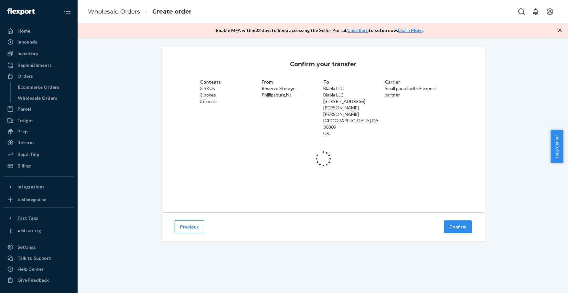
scroll to position [0, 0]
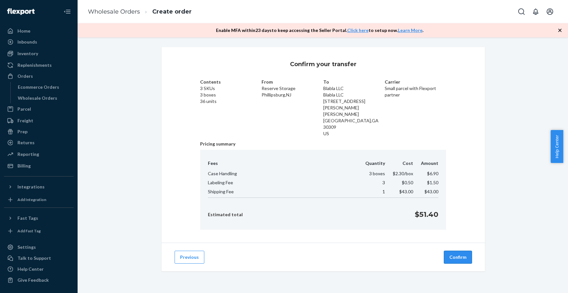
click at [454, 251] on button "Confirm" at bounding box center [458, 257] width 28 height 13
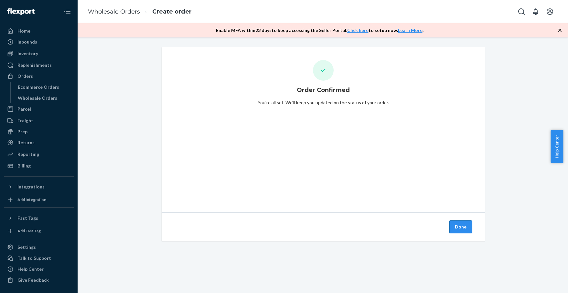
click at [467, 229] on button "Done" at bounding box center [460, 227] width 23 height 13
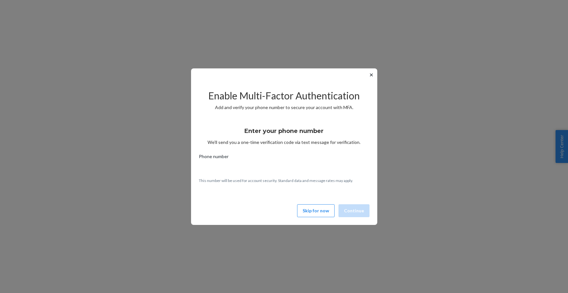
click at [309, 212] on button "Skip for now" at bounding box center [315, 211] width 37 height 13
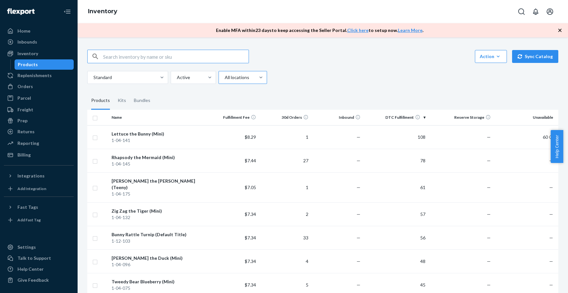
click at [240, 75] on div at bounding box center [242, 78] width 36 height 8
click at [225, 75] on input "All locations" at bounding box center [224, 77] width 1 height 6
click at [235, 124] on div "Reserve Storage" at bounding box center [243, 118] width 46 height 13
click at [225, 81] on input "option Reserve Storage focused, 0 of 3. 3 results available. Use Up and Down to…" at bounding box center [224, 77] width 1 height 6
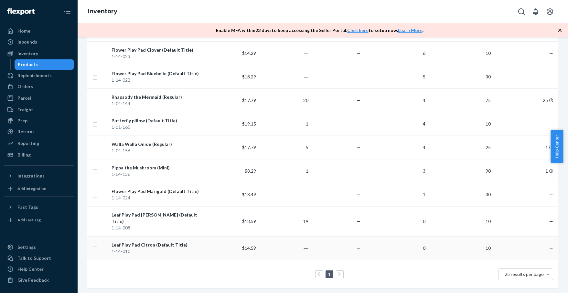
scroll to position [367, 0]
